Goal: Task Accomplishment & Management: Manage account settings

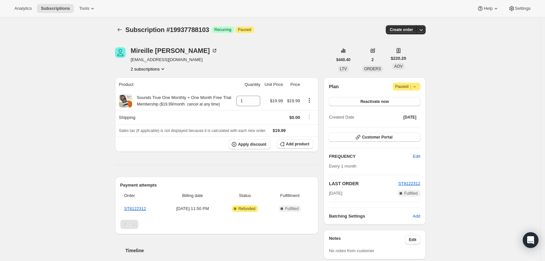
click at [165, 66] on icon "Product actions" at bounding box center [163, 69] width 7 height 7
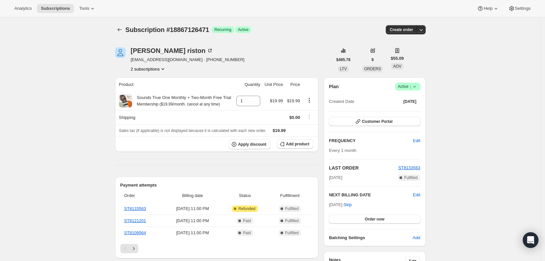
click at [417, 87] on icon at bounding box center [414, 86] width 7 height 7
click at [411, 112] on span "Cancel subscription" at bounding box center [410, 110] width 37 height 5
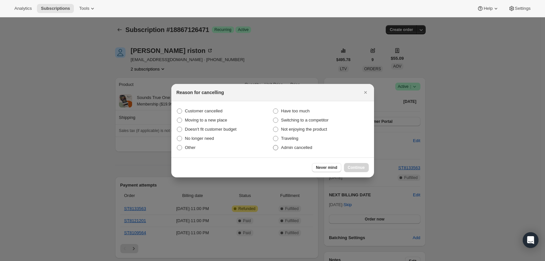
click at [311, 148] on span "Admin cancelled" at bounding box center [296, 147] width 31 height 5
click at [273, 146] on input "Admin cancelled" at bounding box center [273, 145] width 0 height 0
radio input "true"
click at [364, 162] on div "Never mind Continue" at bounding box center [272, 168] width 203 height 20
click at [357, 167] on span "Continue" at bounding box center [356, 167] width 17 height 5
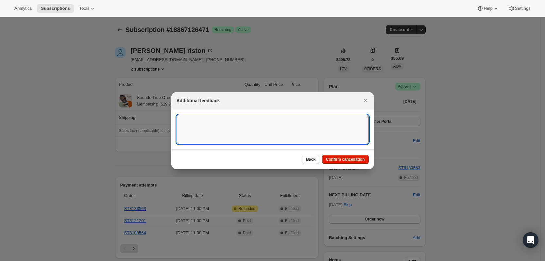
click at [319, 135] on textarea ":rbj:" at bounding box center [273, 129] width 192 height 29
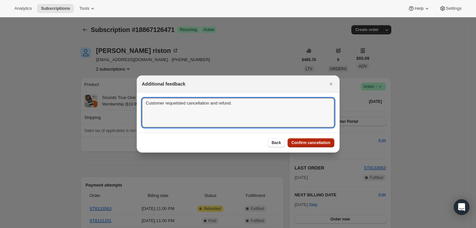
type textarea "Customer requetsted cancellation and refund."
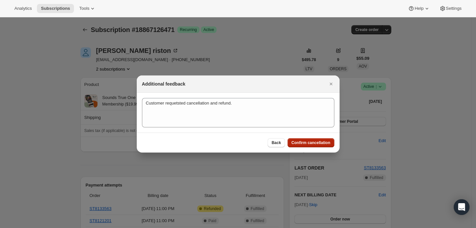
click at [306, 143] on span "Confirm cancellation" at bounding box center [310, 142] width 39 height 5
